Goal: Check status: Check status

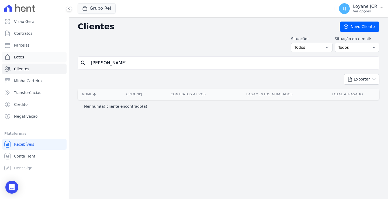
drag, startPoint x: 123, startPoint y: 63, endPoint x: 47, endPoint y: 56, distance: 76.5
click at [47, 56] on div "Visão Geral Contratos [GEOGRAPHIC_DATA] Lotes Clientes Minha Carteira Transferê…" at bounding box center [194, 99] width 388 height 199
paste input "[PERSON_NAME] DOS [PERSON_NAME]"
type input "[PERSON_NAME] DOS [PERSON_NAME]"
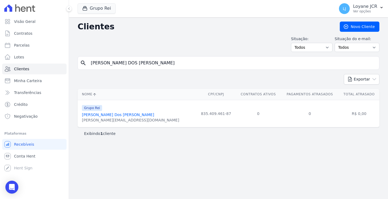
click at [101, 113] on link "[PERSON_NAME] Dos [PERSON_NAME]" at bounding box center [118, 115] width 72 height 4
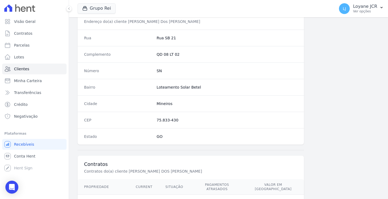
scroll to position [305, 0]
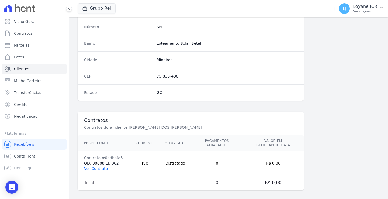
click at [91, 166] on link "Ver Contrato" at bounding box center [96, 168] width 24 height 4
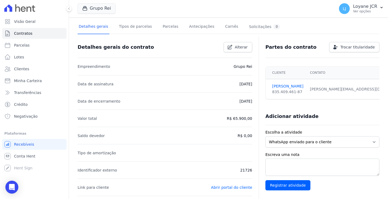
scroll to position [7, 0]
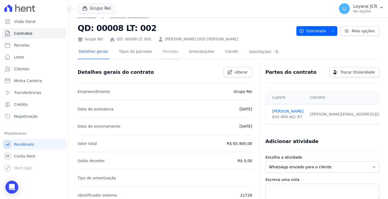
click at [164, 49] on link "Parcelas" at bounding box center [171, 52] width 18 height 14
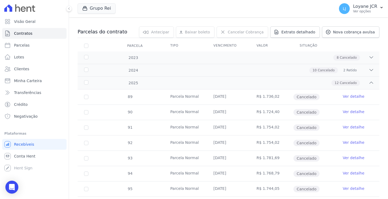
scroll to position [27, 0]
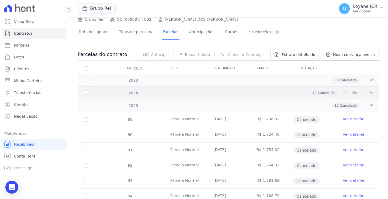
click at [369, 91] on icon at bounding box center [371, 92] width 5 height 5
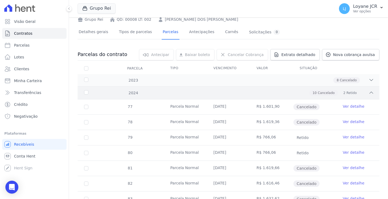
click at [369, 91] on icon at bounding box center [371, 92] width 5 height 5
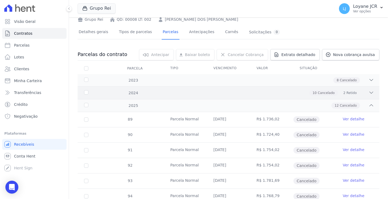
click at [346, 92] on span "Retido" at bounding box center [351, 93] width 10 height 5
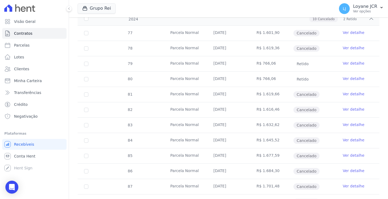
scroll to position [108, 0]
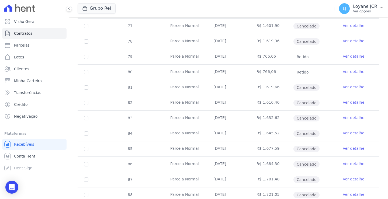
click at [346, 117] on link "Ver detalhe" at bounding box center [354, 117] width 22 height 5
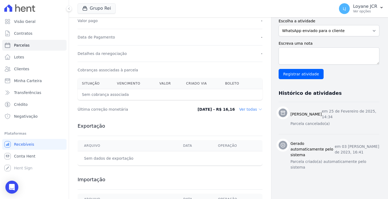
scroll to position [135, 0]
